Goal: Find specific page/section

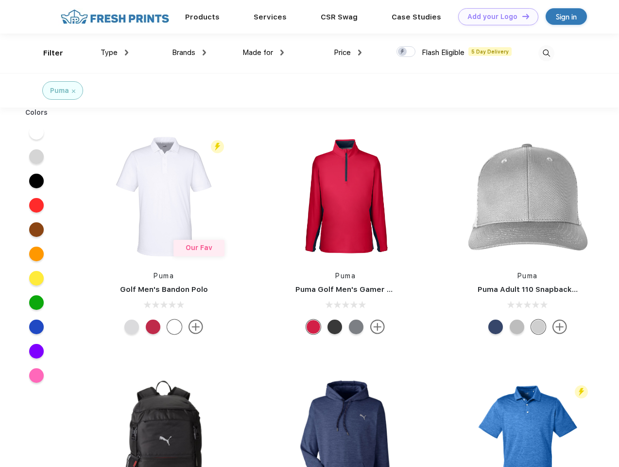
scroll to position [0, 0]
click at [495, 17] on link "Add your Logo Design Tool" at bounding box center [498, 16] width 80 height 17
click at [0, 0] on div "Design Tool" at bounding box center [0, 0] width 0 height 0
click at [522, 16] on link "Add your Logo Design Tool" at bounding box center [498, 16] width 80 height 17
click at [47, 53] on div "Filter" at bounding box center [53, 53] width 20 height 11
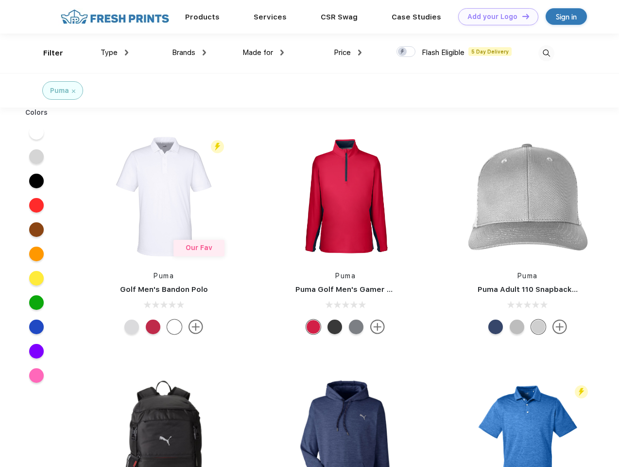
click at [115, 52] on span "Type" at bounding box center [109, 52] width 17 height 9
click at [189, 52] on span "Brands" at bounding box center [183, 52] width 23 height 9
click at [263, 52] on span "Made for" at bounding box center [258, 52] width 31 height 9
click at [348, 52] on span "Price" at bounding box center [342, 52] width 17 height 9
click at [406, 52] on div at bounding box center [406, 51] width 19 height 11
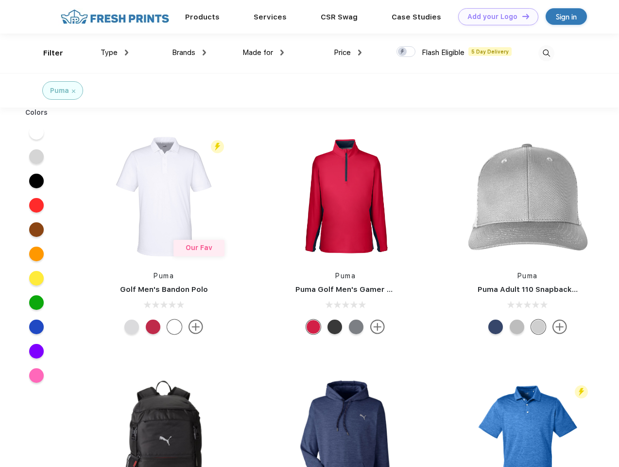
click at [403, 52] on input "checkbox" at bounding box center [400, 49] width 6 height 6
click at [546, 53] on img at bounding box center [547, 53] width 16 height 16
